Goal: Obtain resource: Download file/media

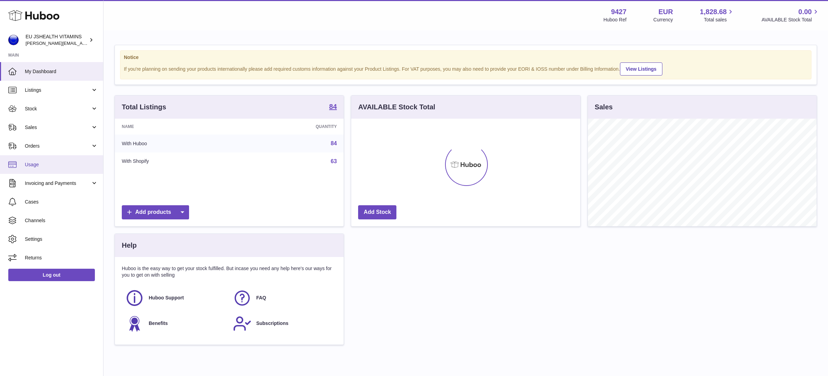
scroll to position [107, 229]
click at [44, 109] on span "Stock" at bounding box center [58, 109] width 66 height 7
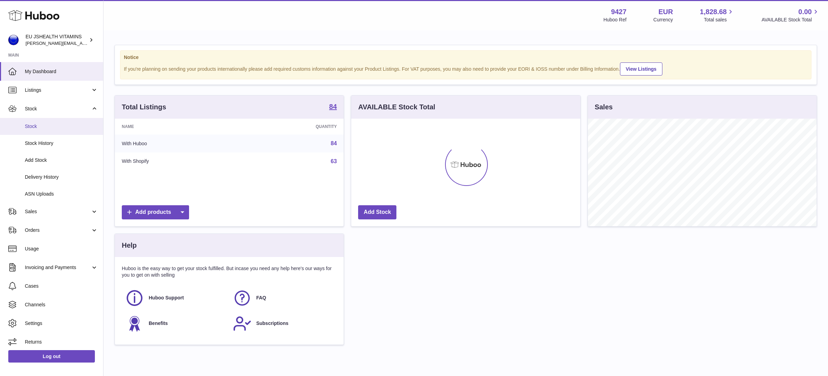
click at [49, 131] on link "Stock" at bounding box center [51, 126] width 103 height 17
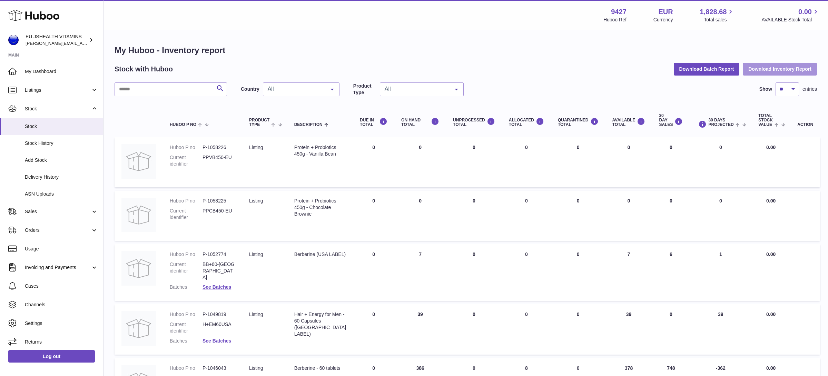
click at [783, 67] on button "Download Inventory Report" at bounding box center [780, 69] width 74 height 12
